Goal: Information Seeking & Learning: Learn about a topic

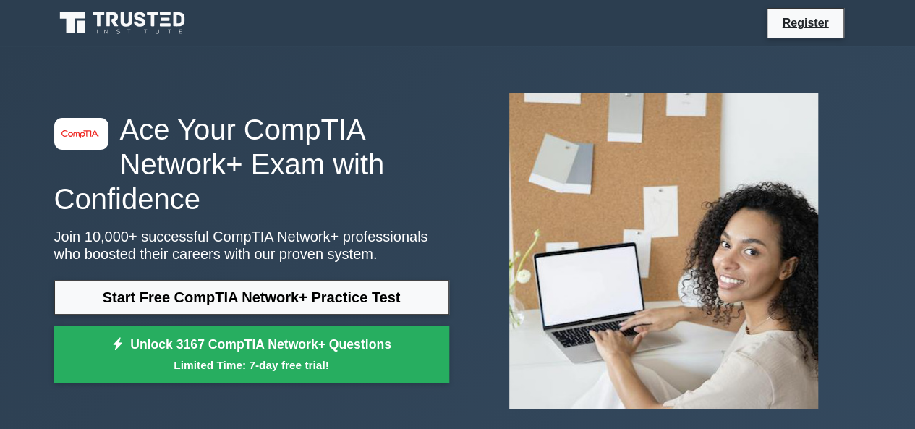
click at [0, 216] on div "image/svg+xml Ace Your CompTIA Network+ Exam with Confidence Join 10,000+ succe…" at bounding box center [457, 250] width 915 height 409
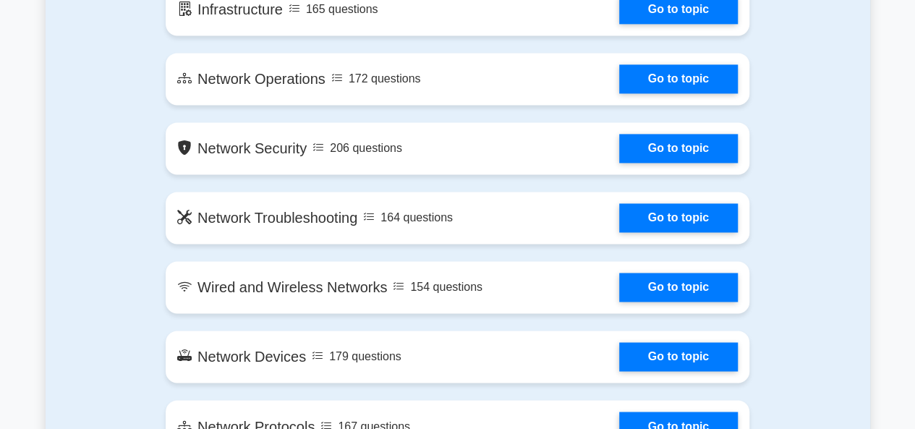
scroll to position [1013, 0]
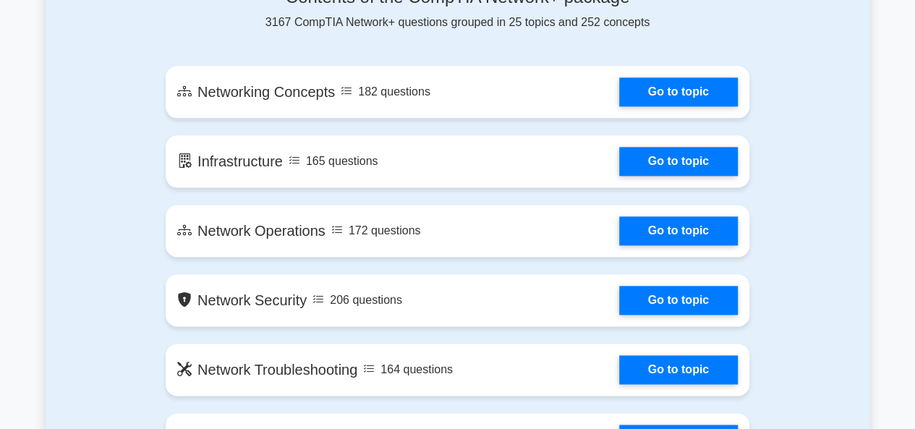
scroll to position [810, 0]
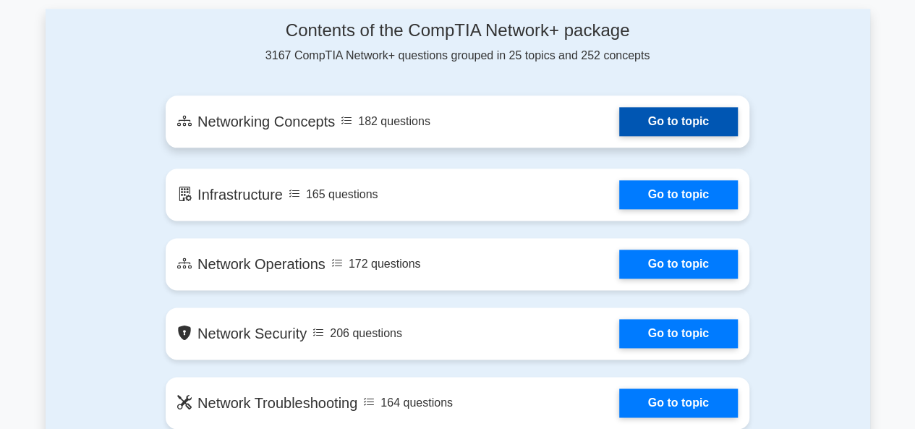
click at [619, 112] on link "Go to topic" at bounding box center [678, 121] width 119 height 29
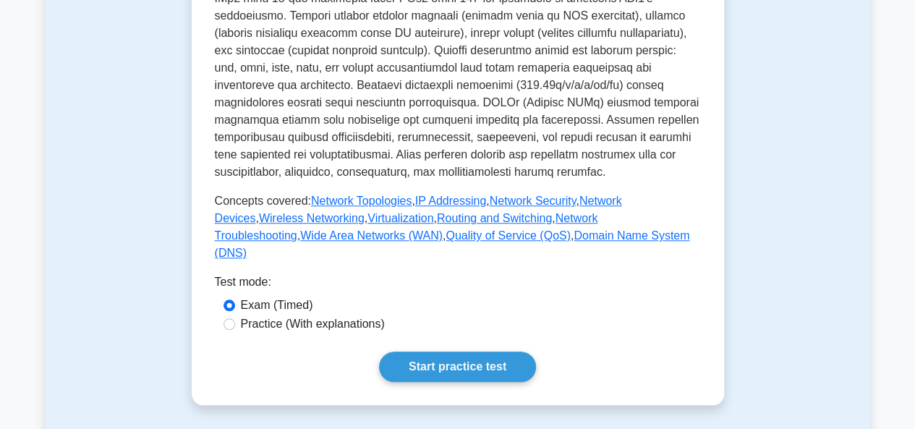
scroll to position [666, 0]
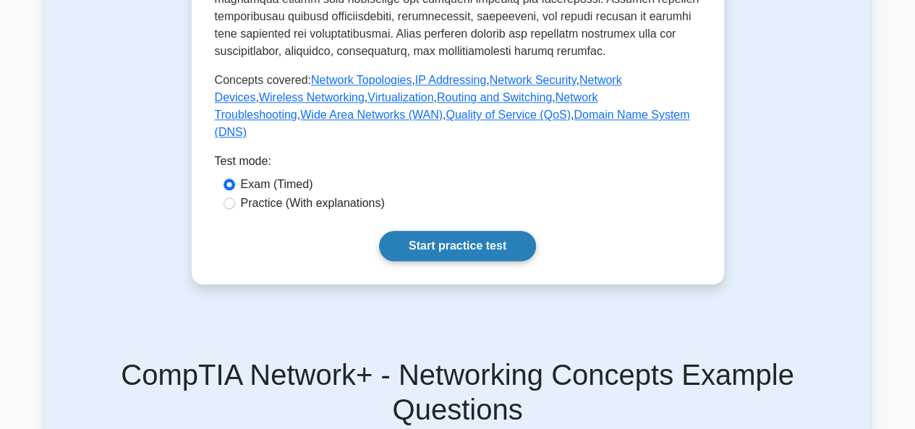
click at [388, 261] on link "Start practice test" at bounding box center [457, 246] width 157 height 30
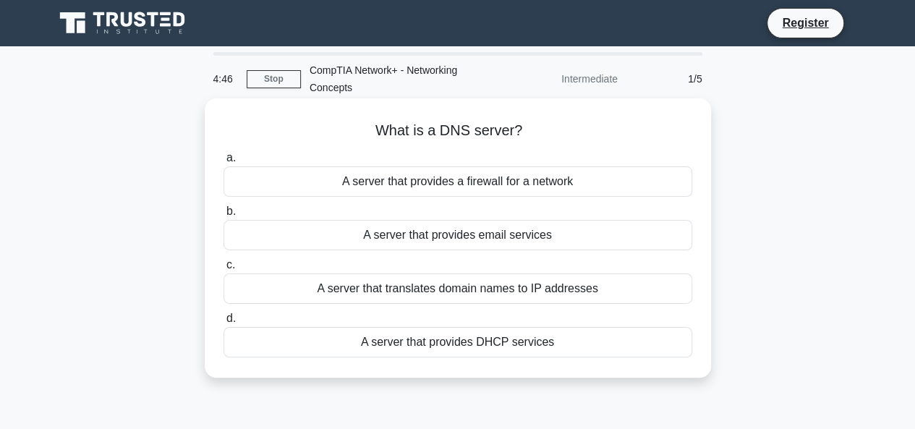
click at [266, 293] on div "A server that translates domain names to IP addresses" at bounding box center [458, 288] width 469 height 30
click at [224, 270] on input "c. A server that translates domain names to IP addresses" at bounding box center [224, 264] width 0 height 9
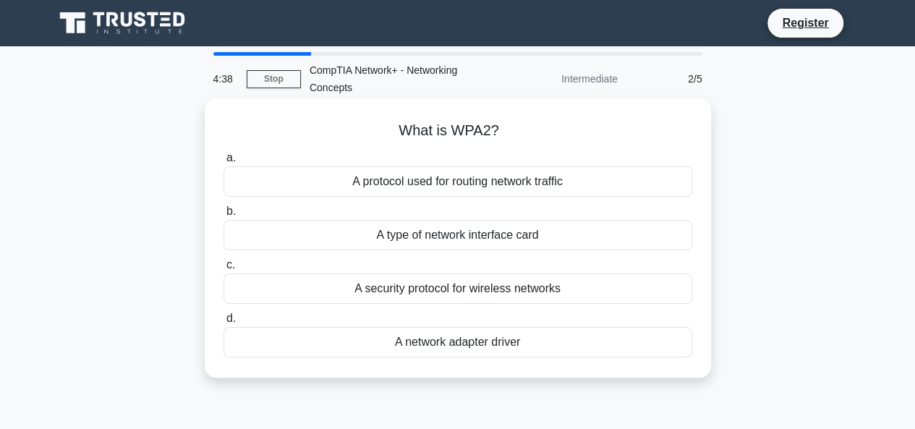
click at [359, 297] on div "A security protocol for wireless networks" at bounding box center [458, 288] width 469 height 30
click at [224, 270] on input "c. A security protocol for wireless networks" at bounding box center [224, 264] width 0 height 9
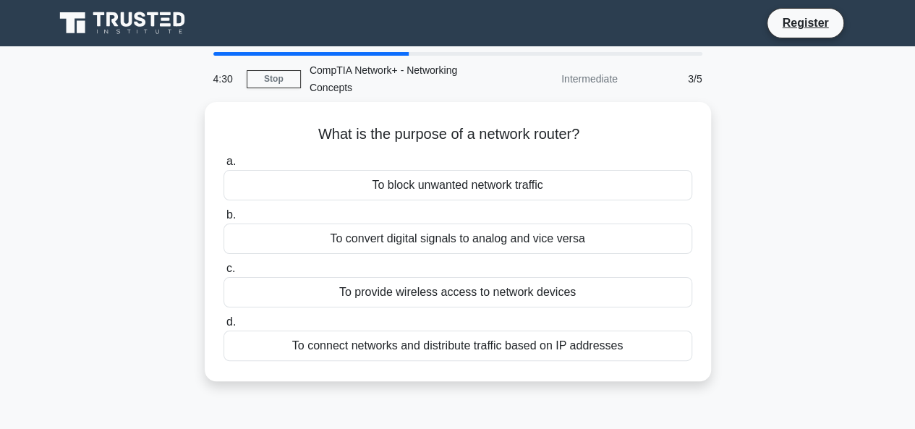
click at [359, 297] on div "To provide wireless access to network devices" at bounding box center [458, 292] width 469 height 30
click at [224, 273] on input "c. To provide wireless access to network devices" at bounding box center [224, 268] width 0 height 9
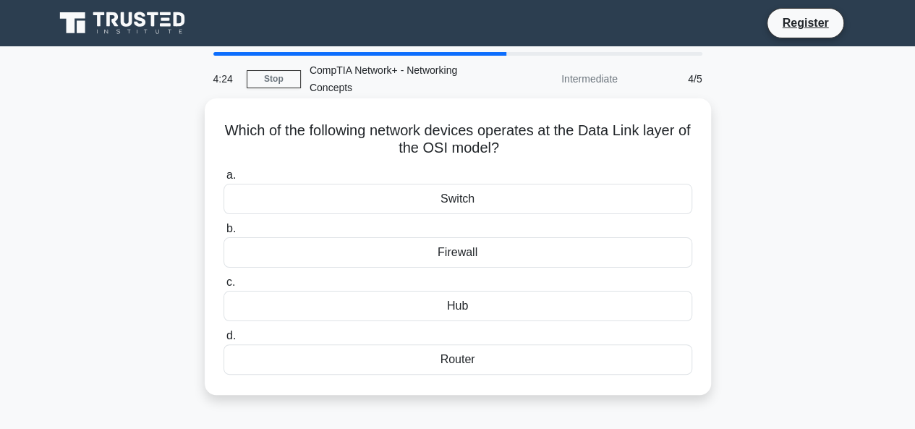
click at [426, 205] on div "Switch" at bounding box center [458, 199] width 469 height 30
click at [224, 180] on input "a. Switch" at bounding box center [224, 175] width 0 height 9
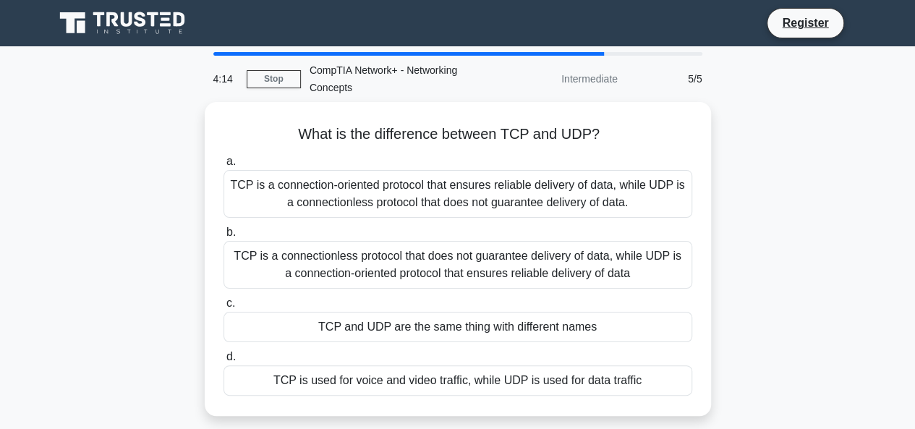
click at [426, 205] on div "TCP is a connection-oriented protocol that ensures reliable delivery of data, w…" at bounding box center [458, 194] width 469 height 48
click at [224, 166] on input "a. TCP is a connection-oriented protocol that ensures reliable delivery of data…" at bounding box center [224, 161] width 0 height 9
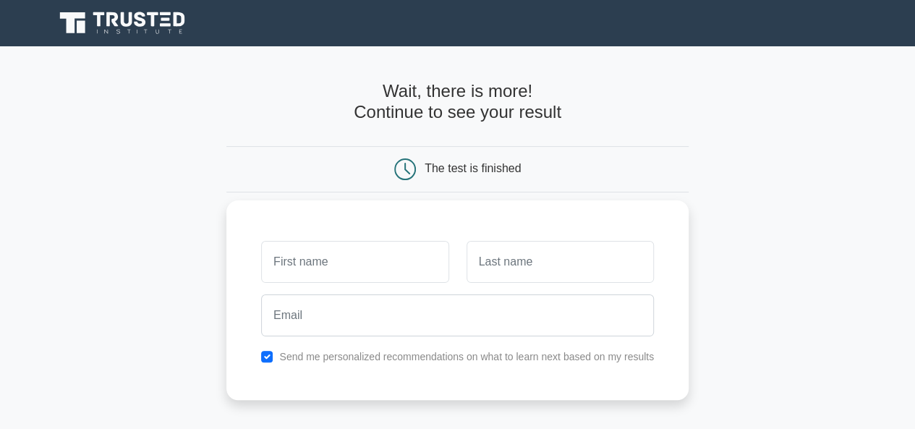
click at [378, 272] on input "text" at bounding box center [354, 262] width 187 height 42
type input "[PERSON_NAME]"
click at [524, 258] on input "text" at bounding box center [560, 262] width 187 height 42
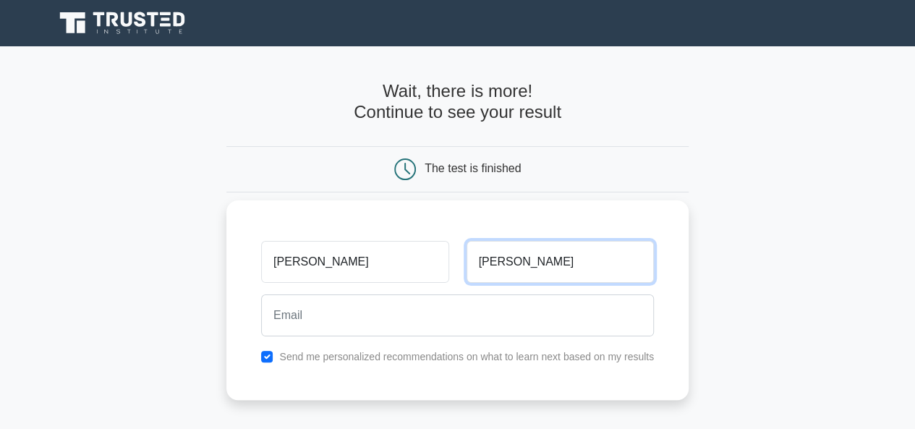
type input "[PERSON_NAME]"
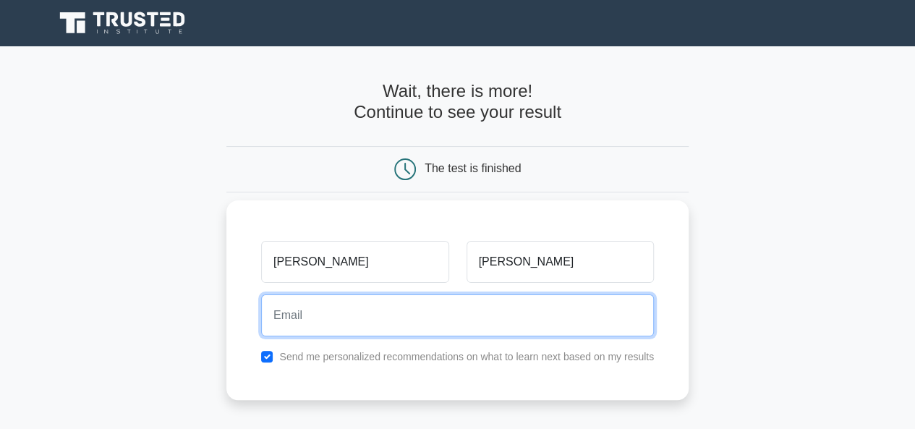
click at [455, 323] on input "email" at bounding box center [457, 315] width 393 height 42
type input "[EMAIL_ADDRESS][DOMAIN_NAME]"
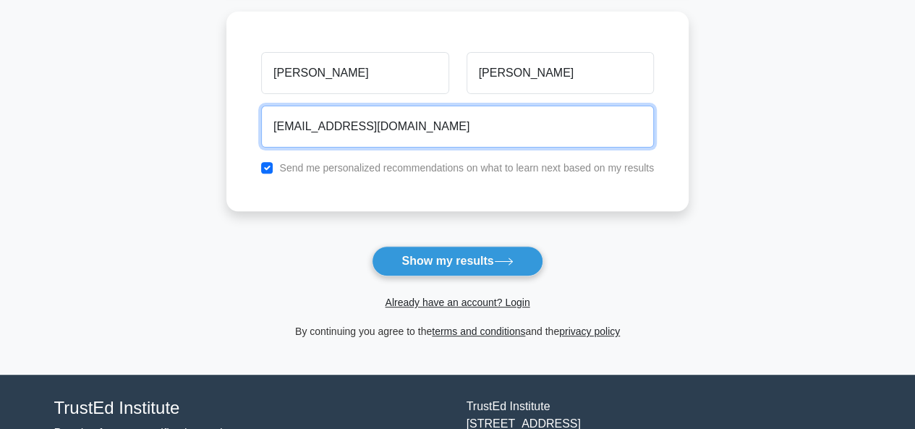
scroll to position [231, 0]
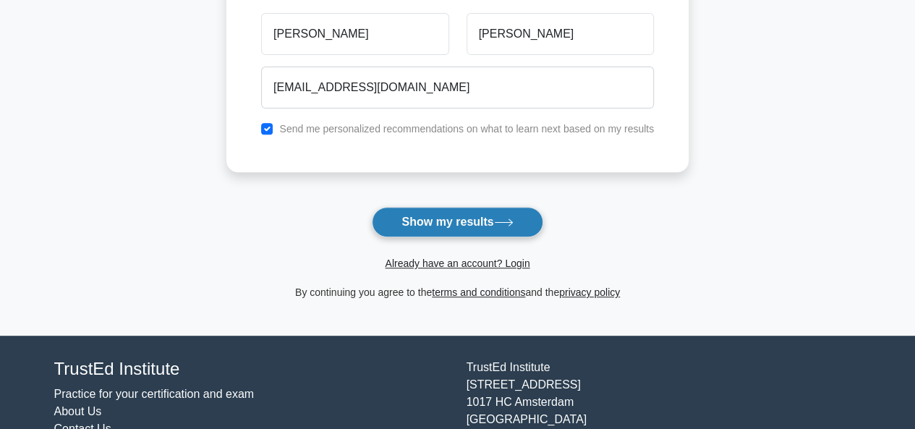
click at [430, 213] on button "Show my results" at bounding box center [457, 222] width 171 height 30
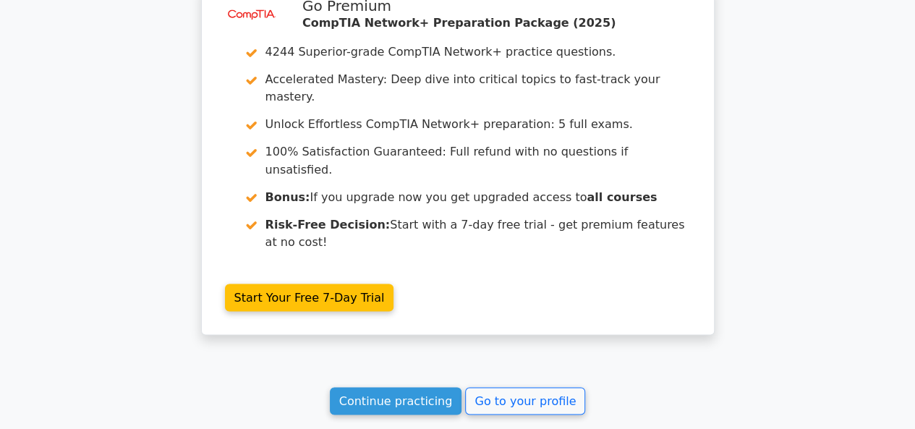
scroll to position [1205, 0]
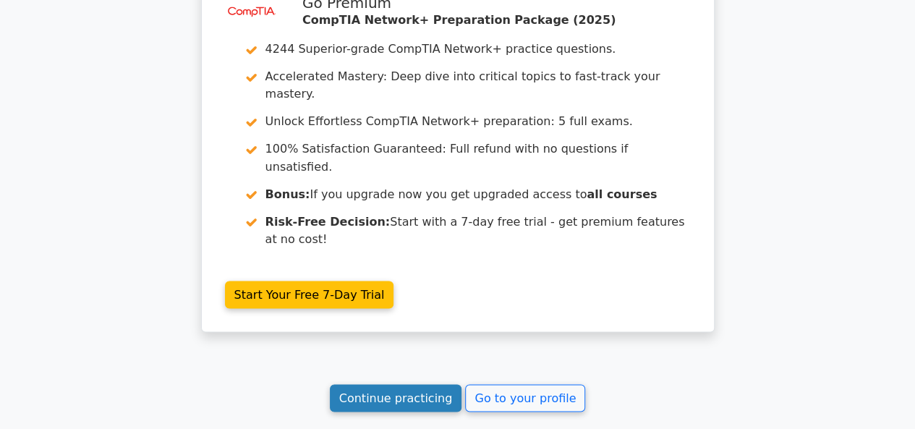
click at [401, 384] on link "Continue practicing" at bounding box center [396, 397] width 132 height 27
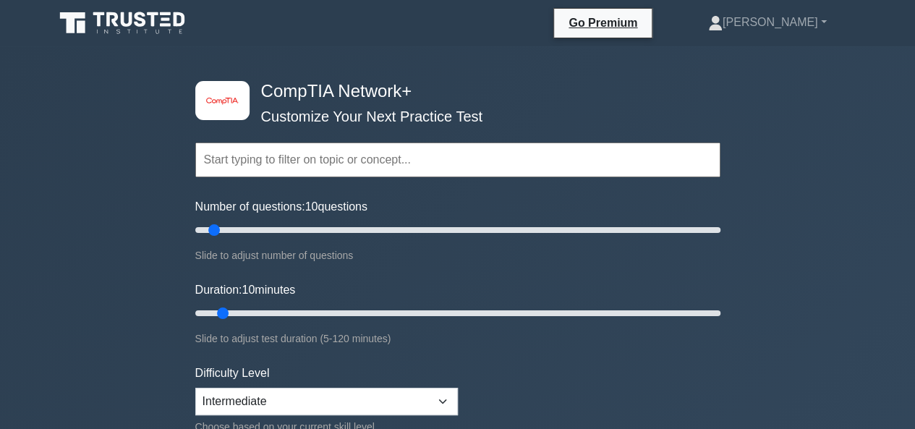
click at [118, 9] on icon at bounding box center [123, 22] width 139 height 27
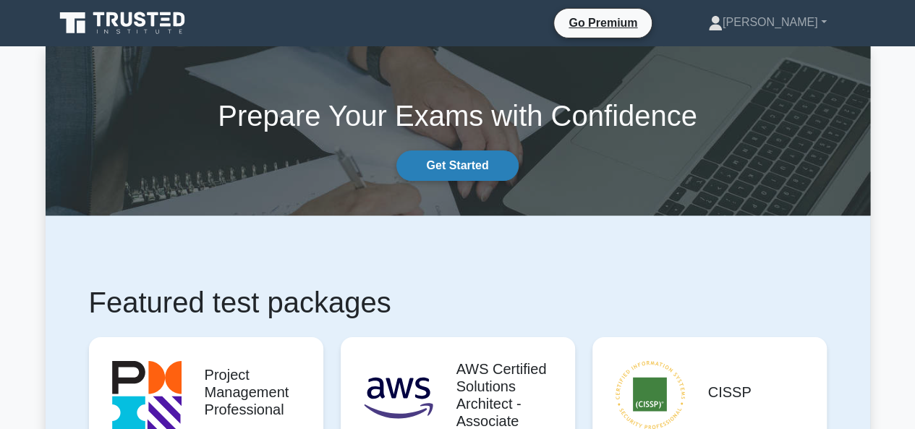
click at [445, 164] on link "Get Started" at bounding box center [457, 165] width 122 height 30
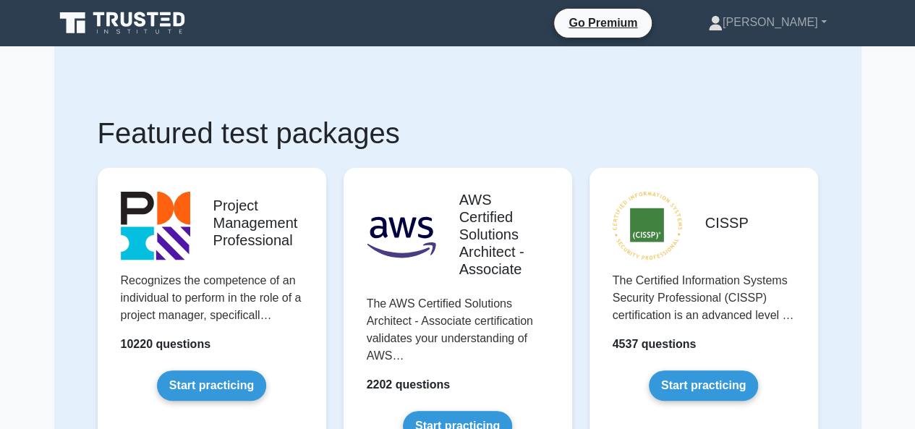
click at [473, 145] on h1 "Featured test packages" at bounding box center [458, 133] width 720 height 35
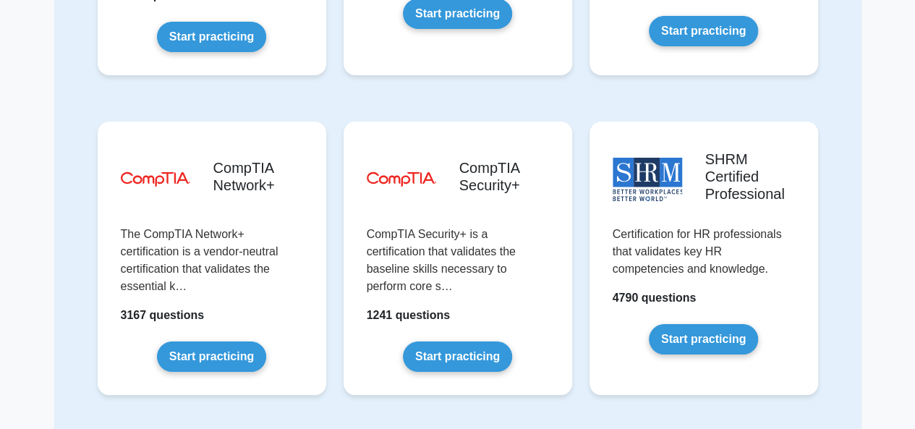
scroll to position [2662, 0]
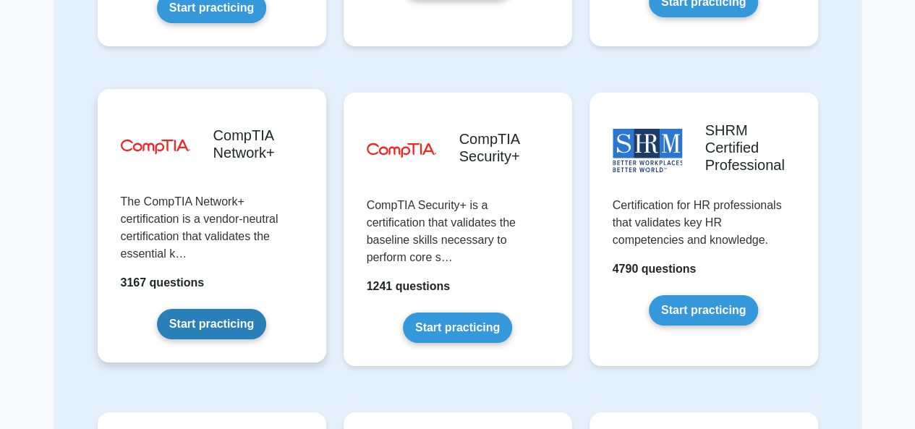
click at [158, 309] on link "Start practicing" at bounding box center [211, 324] width 109 height 30
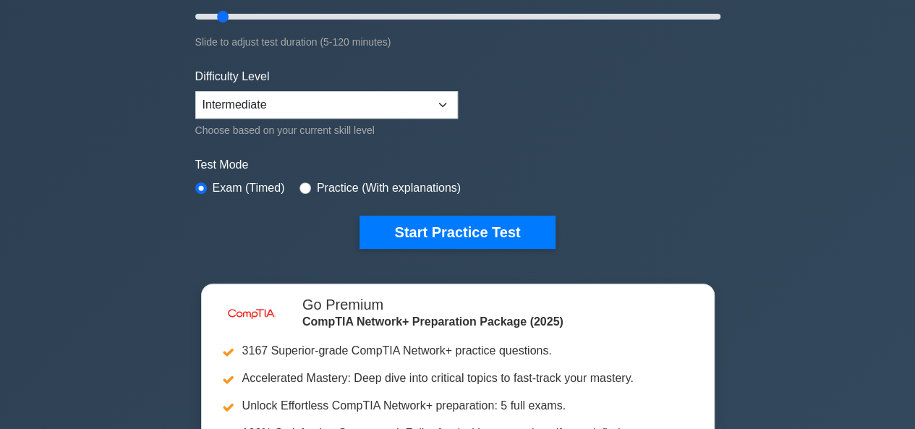
scroll to position [318, 0]
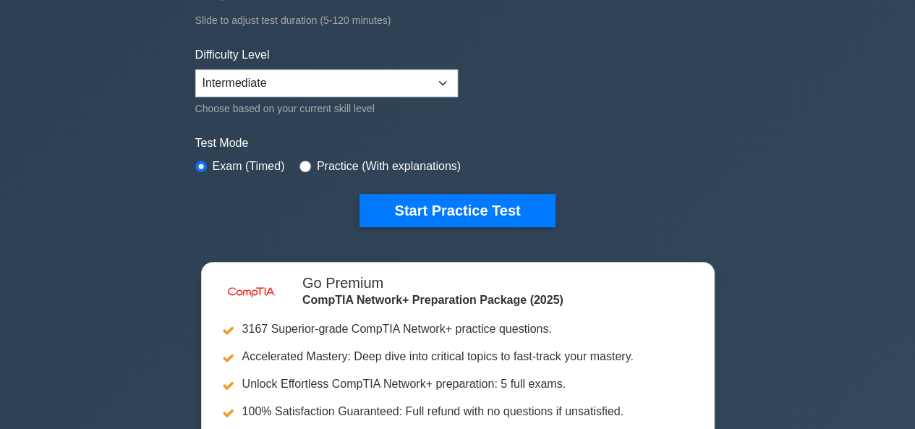
click at [377, 187] on form "Topics Networking Concepts Infrastructure Network Operations Network Security N…" at bounding box center [457, 3] width 525 height 447
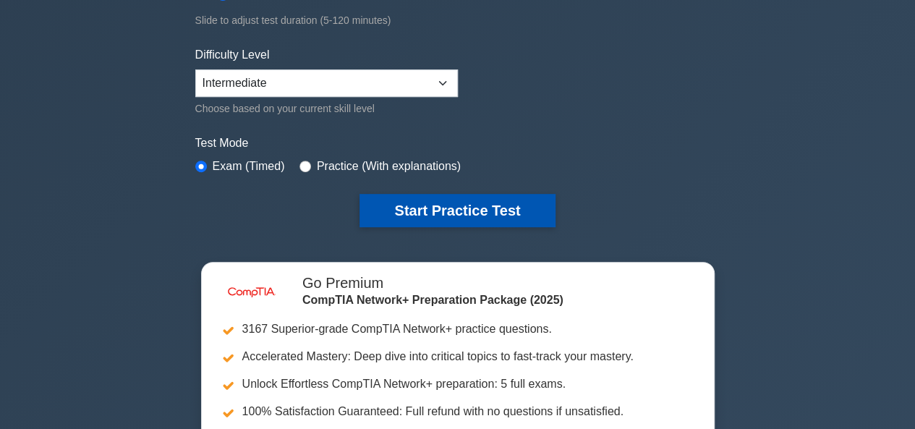
click at [407, 215] on button "Start Practice Test" at bounding box center [457, 210] width 195 height 33
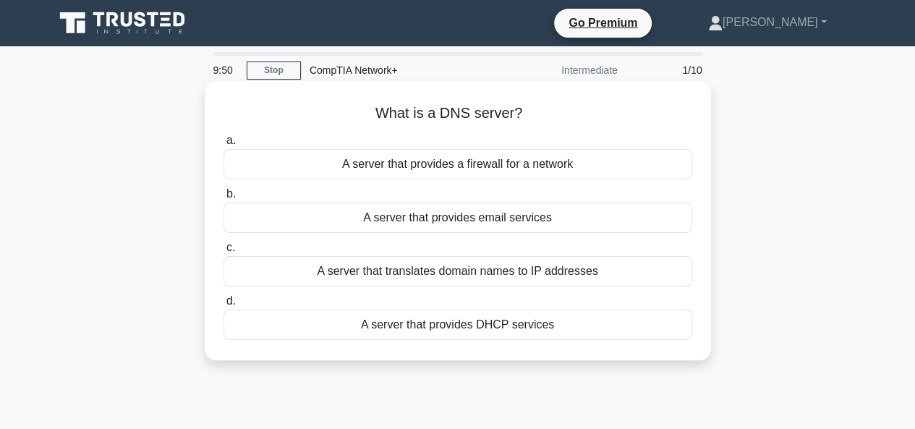
click at [376, 270] on div "A server that translates domain names to IP addresses" at bounding box center [458, 271] width 469 height 30
click at [224, 252] on input "c. A server that translates domain names to IP addresses" at bounding box center [224, 247] width 0 height 9
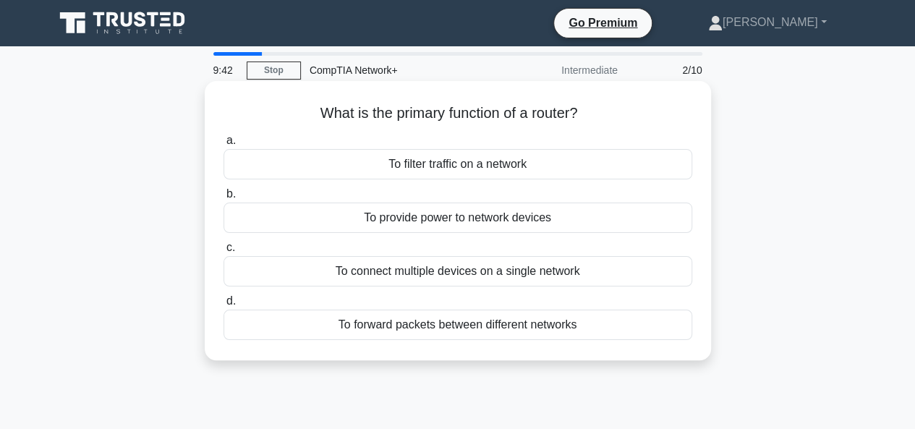
click at [356, 324] on div "To forward packets between different networks" at bounding box center [458, 325] width 469 height 30
click at [224, 306] on input "d. To forward packets between different networks" at bounding box center [224, 301] width 0 height 9
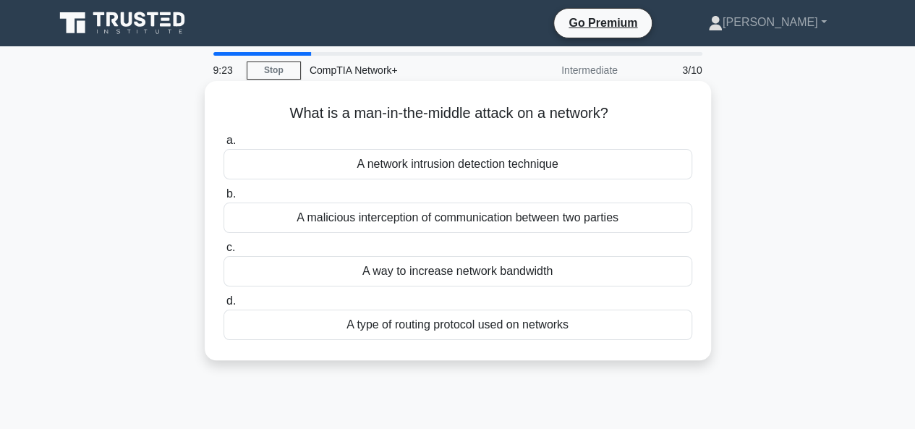
click at [462, 166] on div "A network intrusion detection technique" at bounding box center [458, 164] width 469 height 30
click at [224, 145] on input "a. A network intrusion detection technique" at bounding box center [224, 140] width 0 height 9
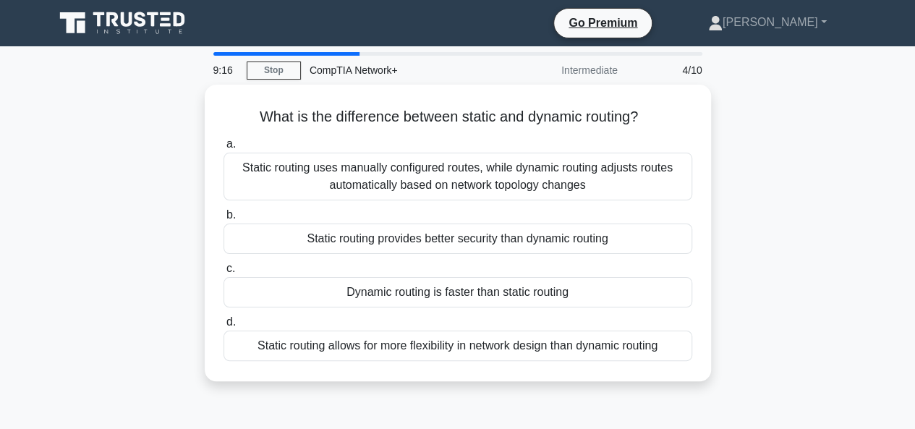
click at [462, 166] on div "Static routing uses manually configured routes, while dynamic routing adjusts r…" at bounding box center [458, 177] width 469 height 48
click at [224, 149] on input "a. Static routing uses manually configured routes, while dynamic routing adjust…" at bounding box center [224, 144] width 0 height 9
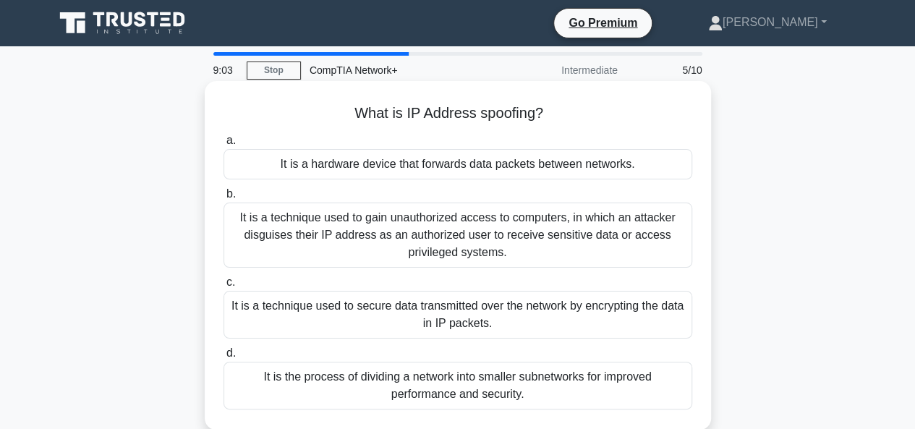
click at [412, 223] on div "It is a technique used to gain unauthorized access to computers, in which an at…" at bounding box center [458, 235] width 469 height 65
click at [224, 199] on input "b. It is a technique used to gain unauthorized access to computers, in which an…" at bounding box center [224, 194] width 0 height 9
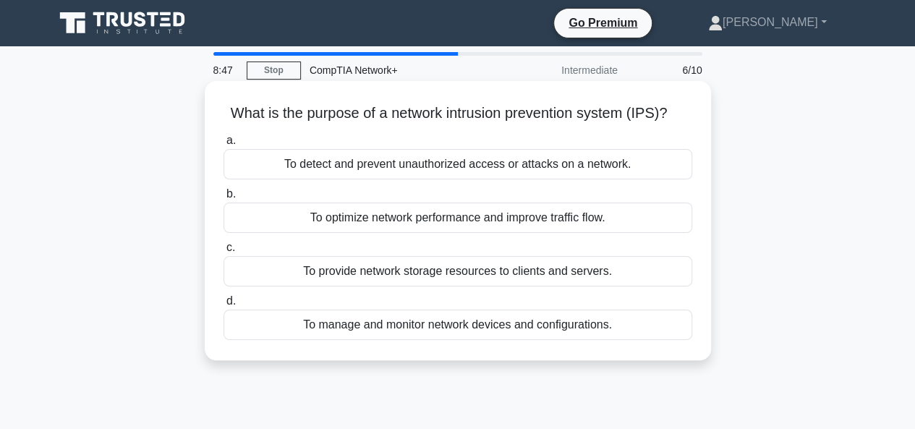
click at [463, 167] on div "To detect and prevent unauthorized access or attacks on a network." at bounding box center [458, 164] width 469 height 30
click at [224, 145] on input "a. To detect and prevent unauthorized access or attacks on a network." at bounding box center [224, 140] width 0 height 9
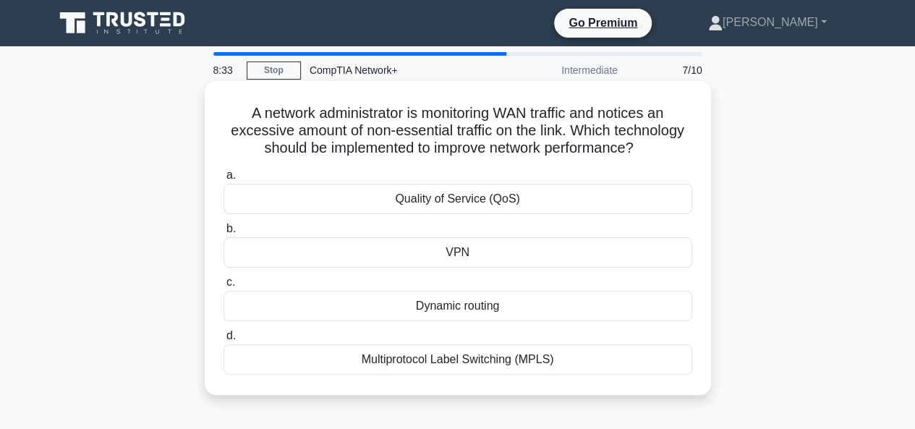
click at [438, 192] on div "Quality of Service (QoS)" at bounding box center [458, 199] width 469 height 30
click at [224, 180] on input "a. Quality of Service (QoS)" at bounding box center [224, 175] width 0 height 9
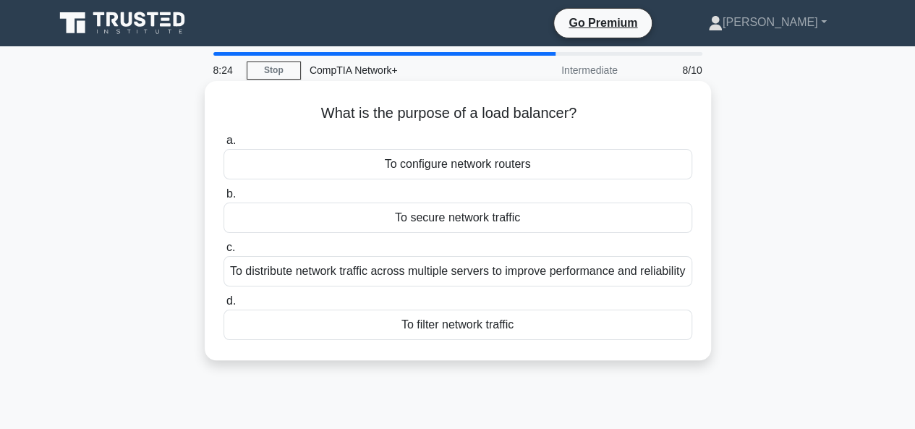
click at [381, 268] on div "To distribute network traffic across multiple servers to improve performance an…" at bounding box center [458, 271] width 469 height 30
click at [224, 252] on input "c. To distribute network traffic across multiple servers to improve performance…" at bounding box center [224, 247] width 0 height 9
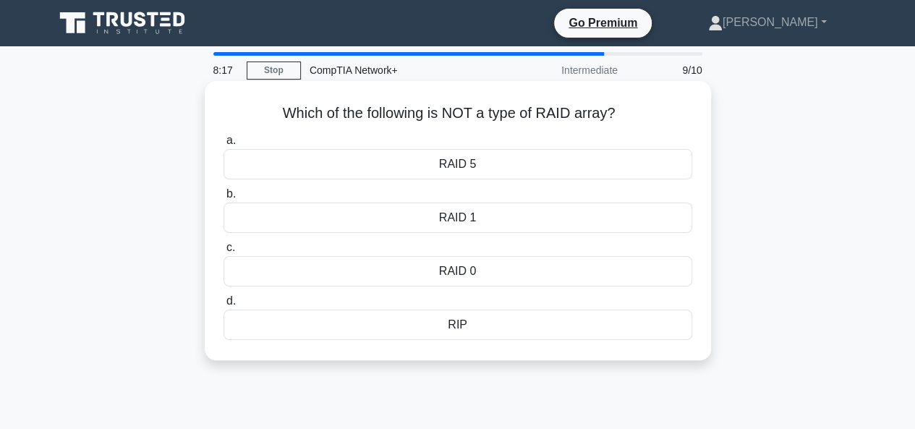
click at [366, 336] on div "RIP" at bounding box center [458, 325] width 469 height 30
click at [224, 306] on input "d. RIP" at bounding box center [224, 301] width 0 height 9
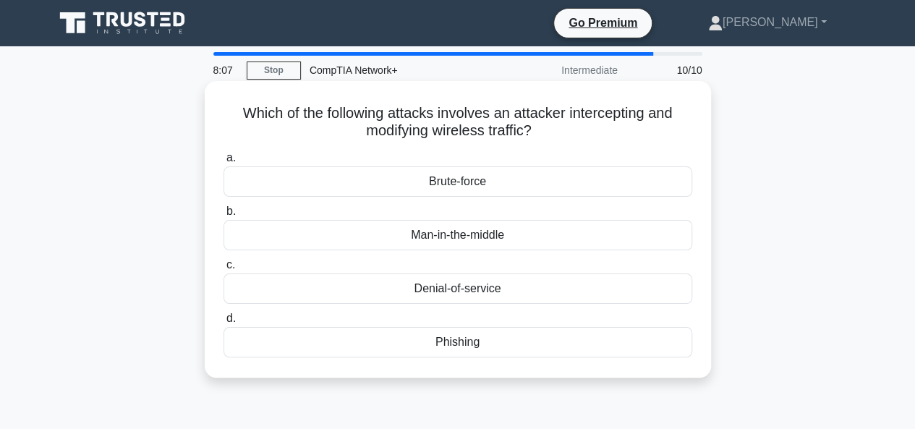
click at [435, 259] on label "c. Denial-of-service" at bounding box center [458, 280] width 469 height 48
click at [224, 260] on input "c. Denial-of-service" at bounding box center [224, 264] width 0 height 9
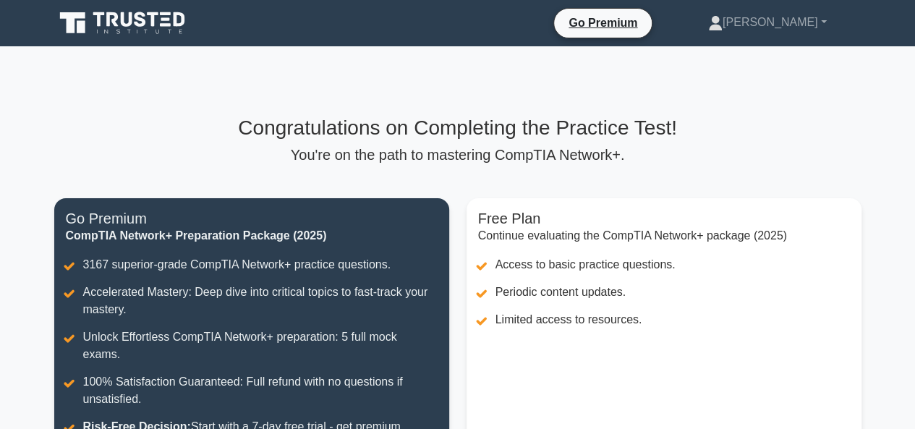
click at [460, 191] on div "Congratulations on Completing the Practice Test! You're on the path to masterin…" at bounding box center [458, 331] width 825 height 430
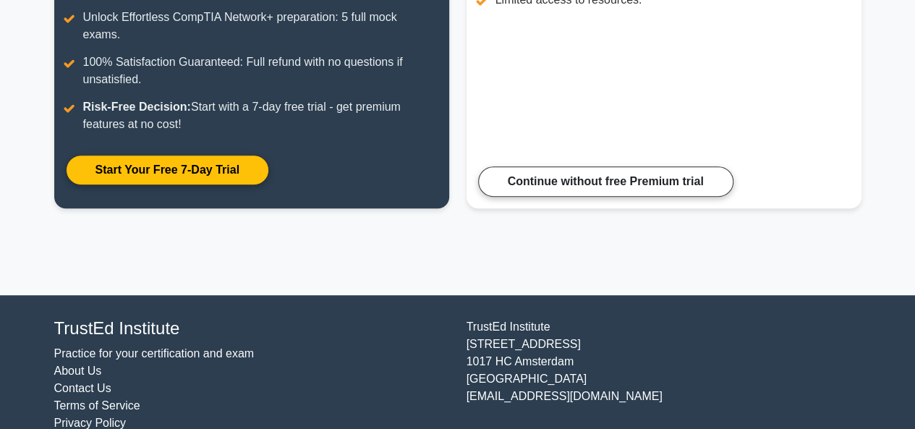
scroll to position [327, 0]
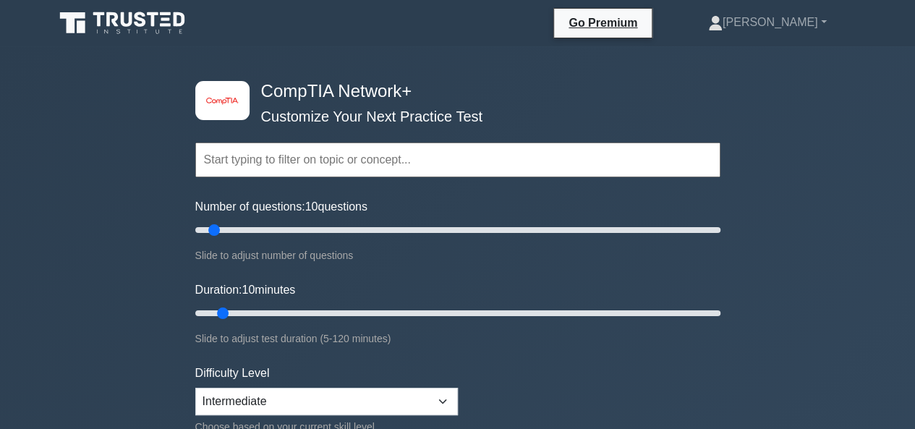
click at [765, 37] on ul "Go Premium [GEOGRAPHIC_DATA] Profile Settings" at bounding box center [706, 23] width 307 height 30
click at [774, 27] on link "[PERSON_NAME]" at bounding box center [767, 22] width 188 height 29
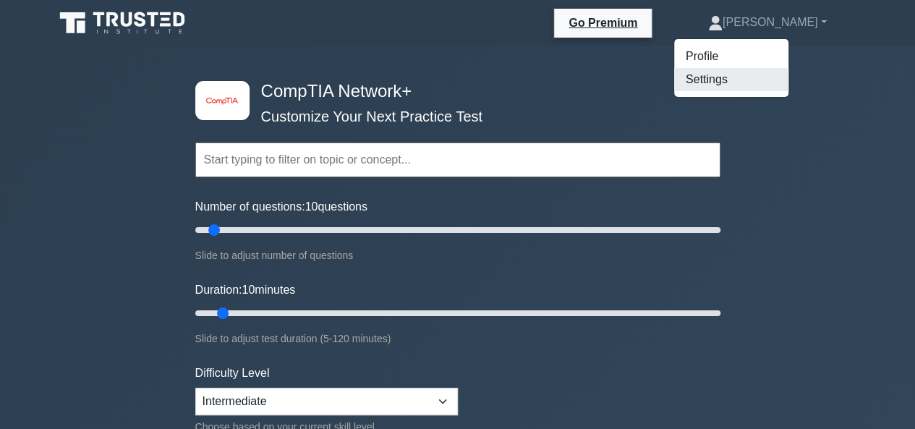
click at [745, 71] on link "Settings" at bounding box center [731, 79] width 114 height 23
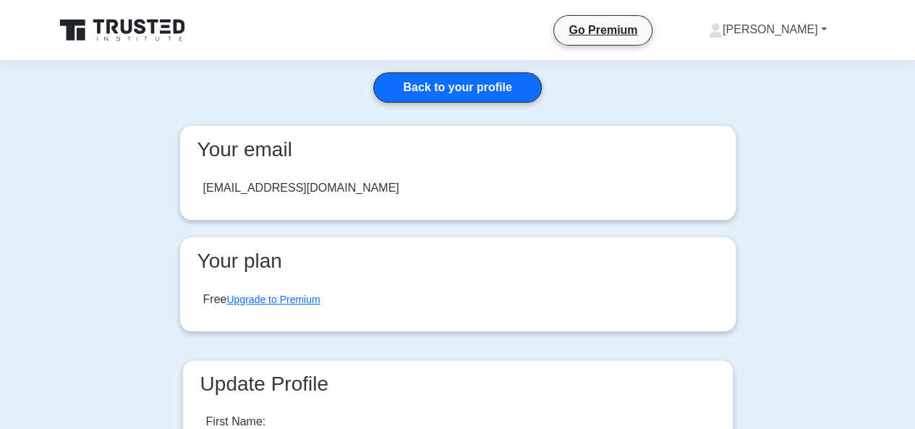
click at [773, 25] on link "Adelina" at bounding box center [767, 29] width 188 height 29
click at [735, 65] on link "Profile" at bounding box center [731, 63] width 114 height 23
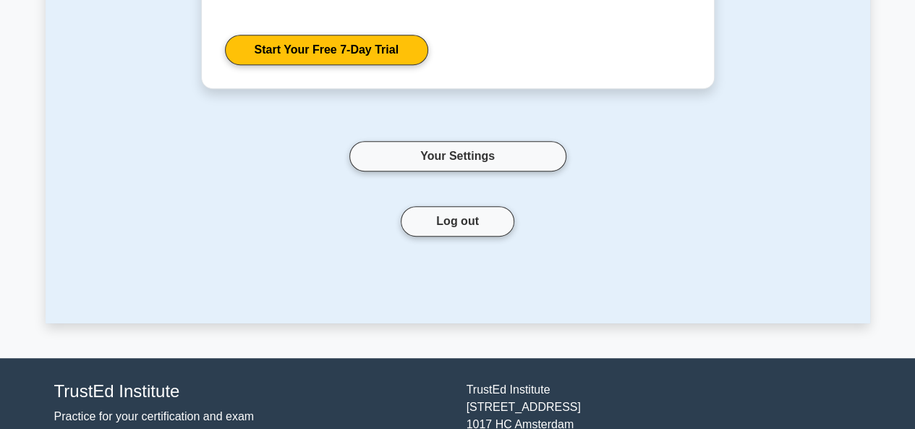
scroll to position [326, 0]
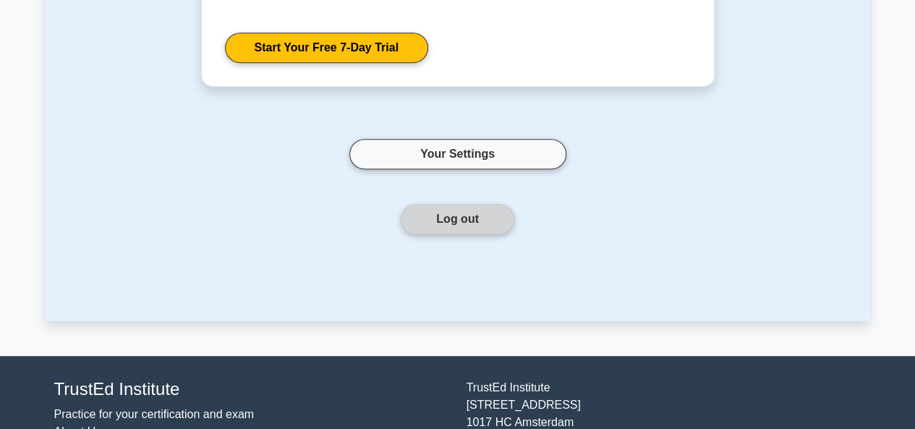
click at [471, 215] on button "Log out" at bounding box center [458, 219] width 114 height 30
